Goal: Information Seeking & Learning: Learn about a topic

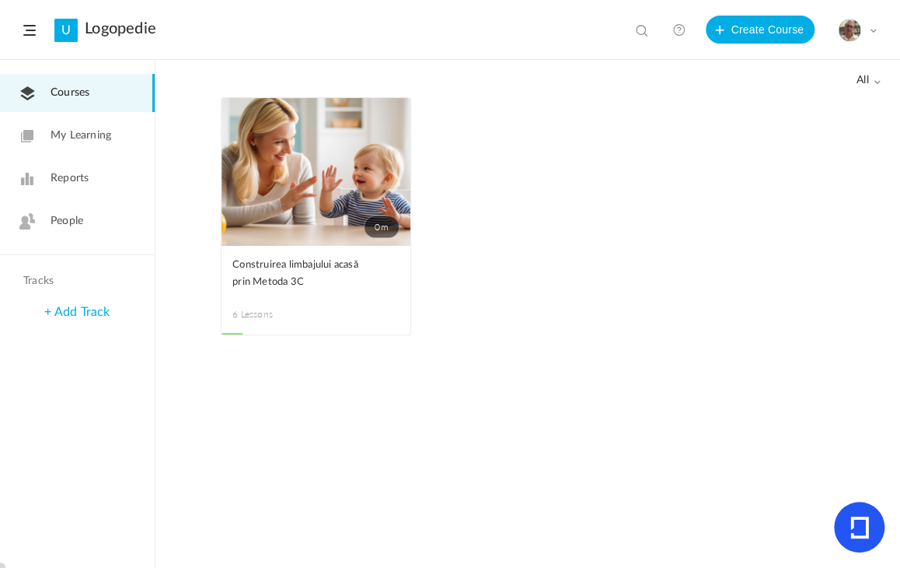
click at [72, 218] on span "People" at bounding box center [67, 221] width 33 height 16
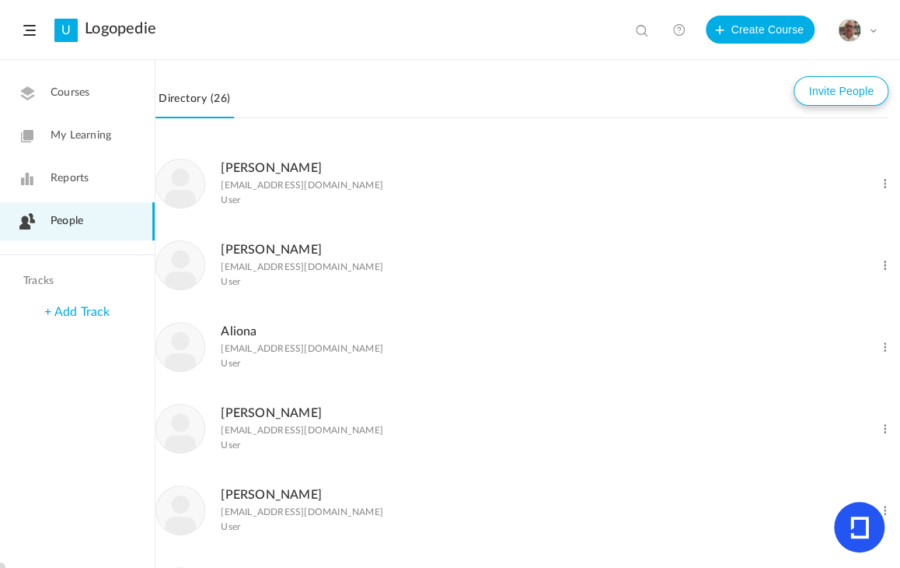
click at [834, 86] on button "Invite People" at bounding box center [841, 91] width 95 height 30
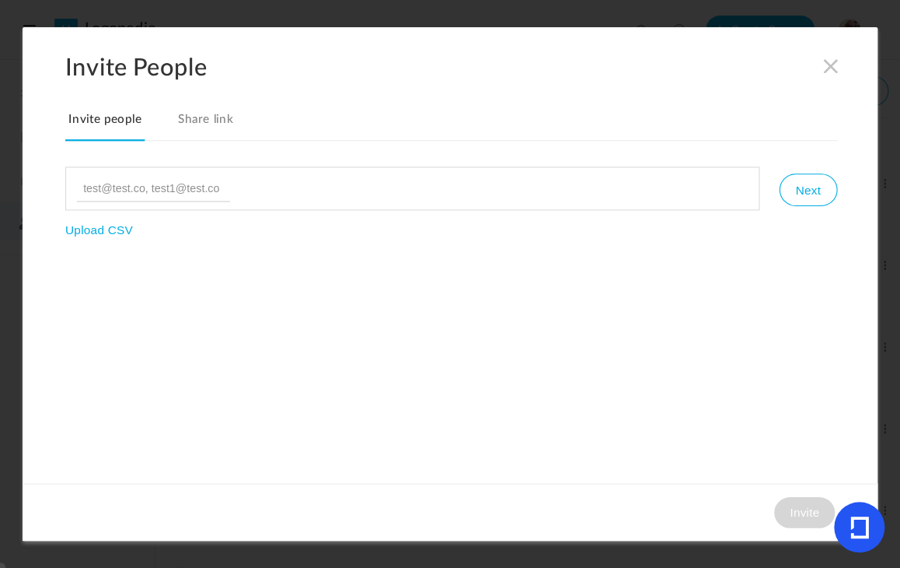
click at [205, 122] on link "Share link" at bounding box center [205, 125] width 62 height 33
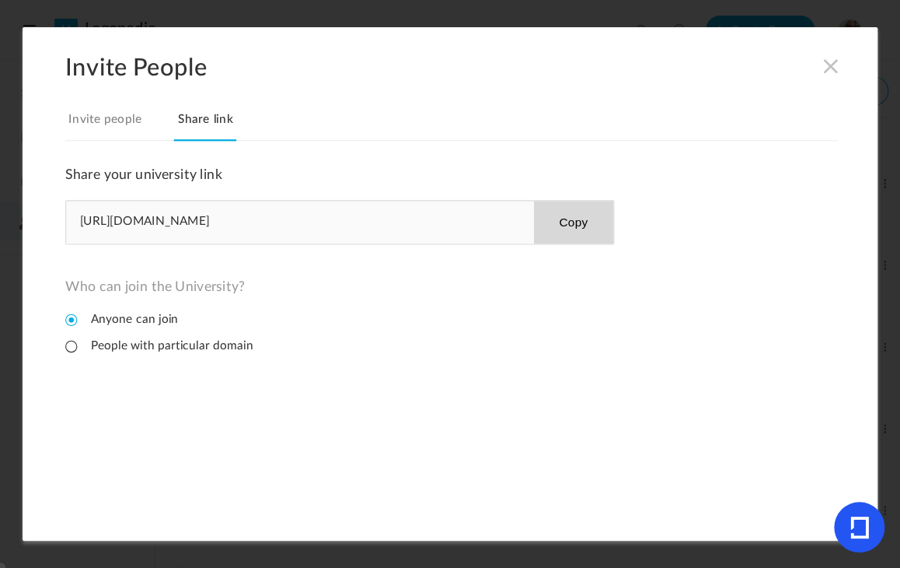
click at [562, 218] on button "Copy" at bounding box center [573, 222] width 80 height 43
click at [825, 60] on span at bounding box center [831, 66] width 17 height 17
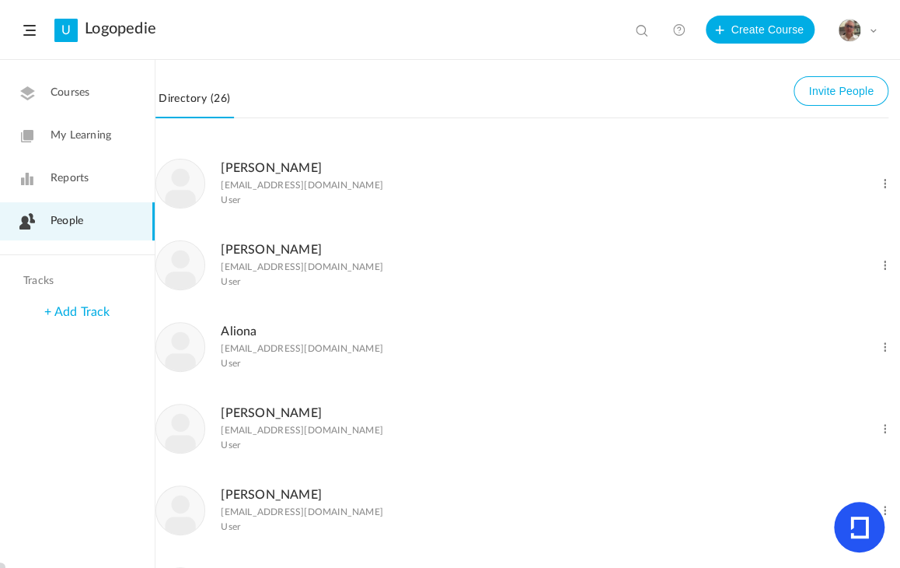
click at [90, 94] on link "Courses" at bounding box center [77, 93] width 155 height 38
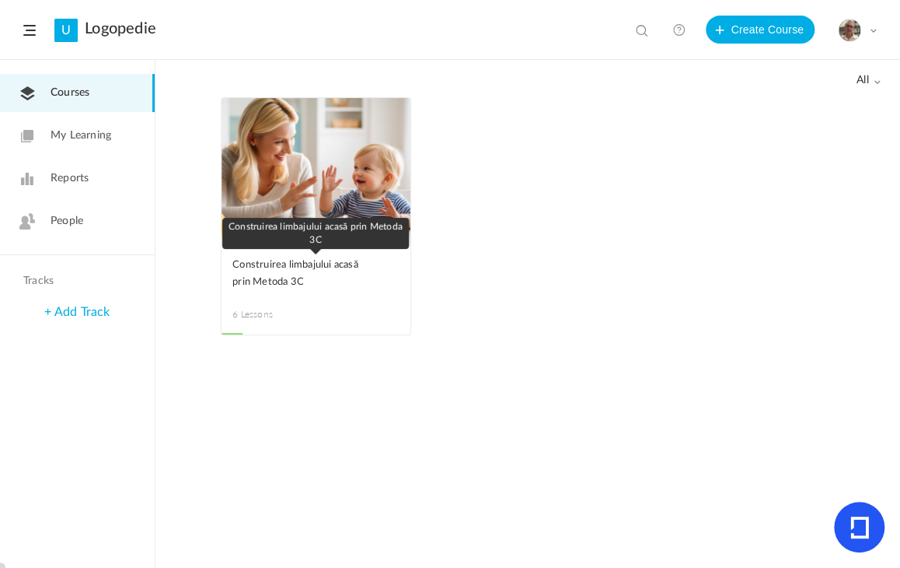
click at [275, 266] on span "Construirea limbajului acasă prin Metoda 3C" at bounding box center [304, 274] width 144 height 34
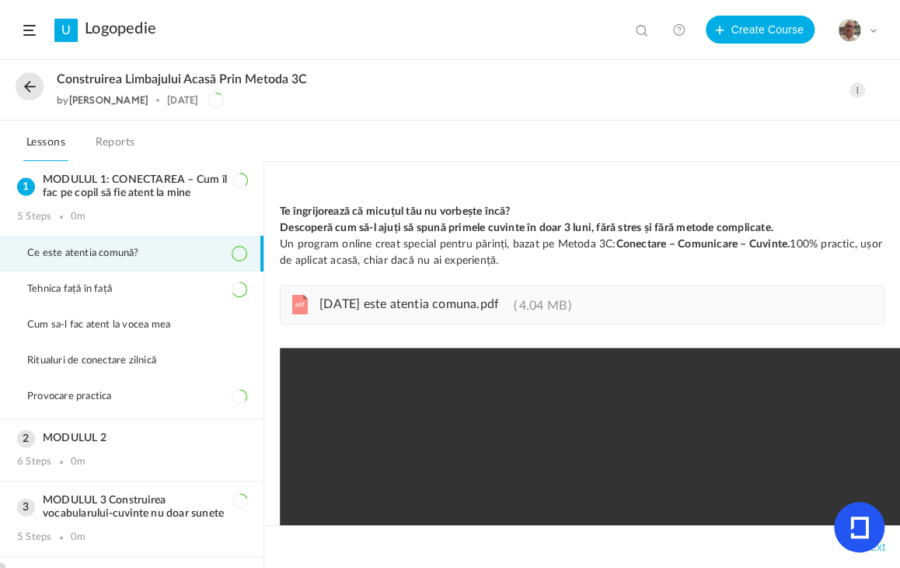
click at [68, 249] on span "Ce este atentia comună?" at bounding box center [92, 253] width 131 height 12
click at [394, 299] on span "[DATE] este atentia comuna.pdf" at bounding box center [410, 304] width 180 height 12
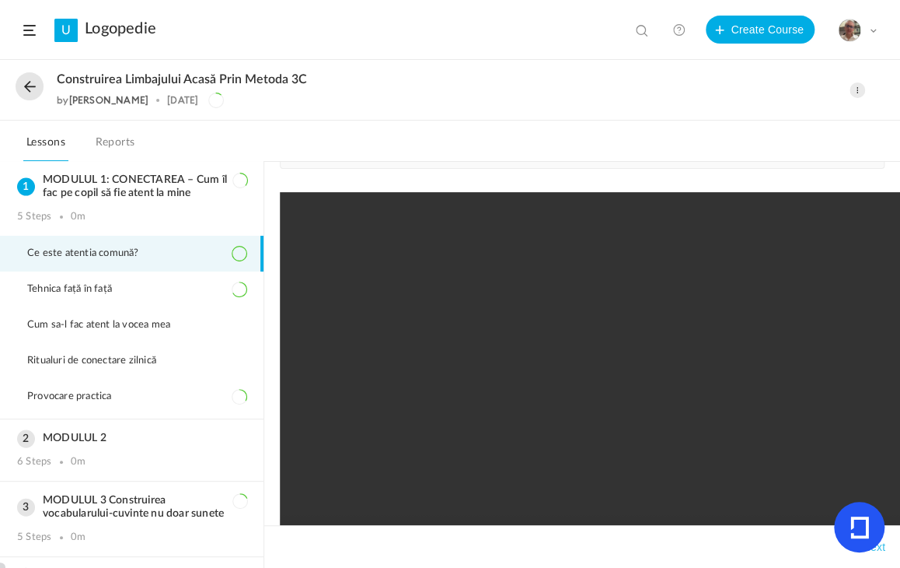
scroll to position [233, 0]
